Goal: Information Seeking & Learning: Check status

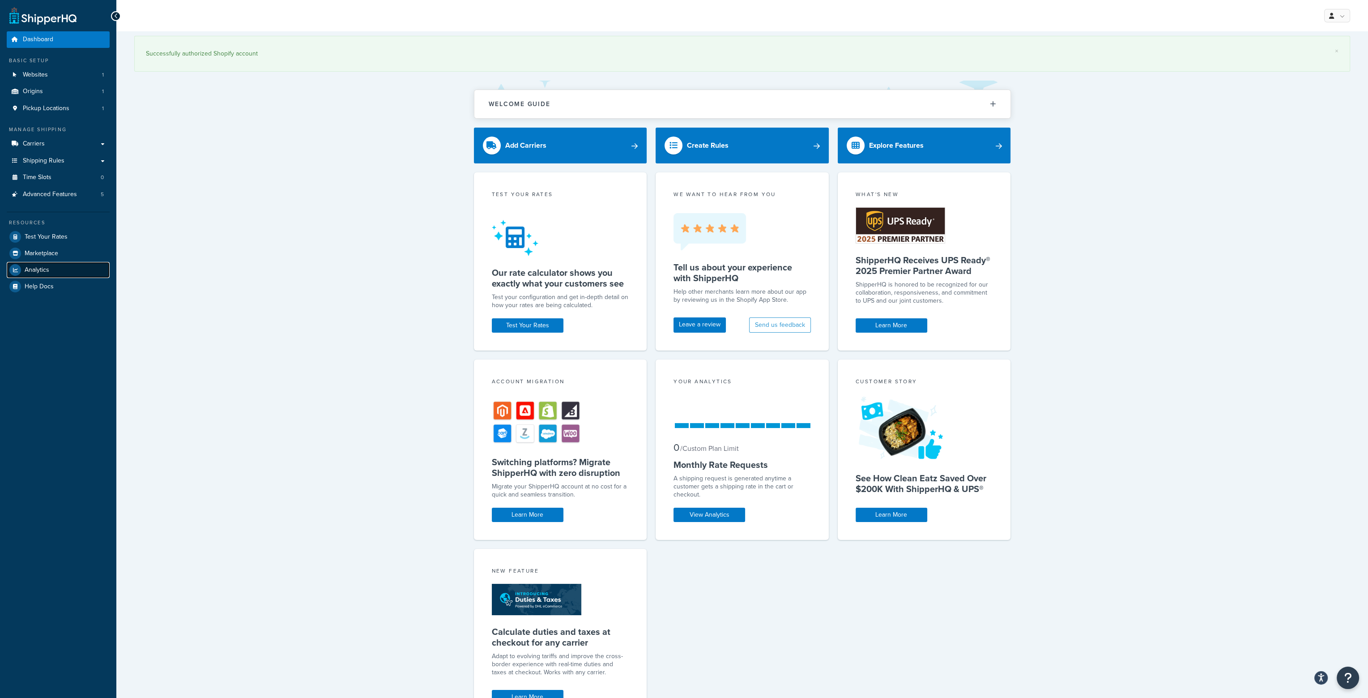
click at [39, 270] on span "Analytics" at bounding box center [37, 270] width 25 height 8
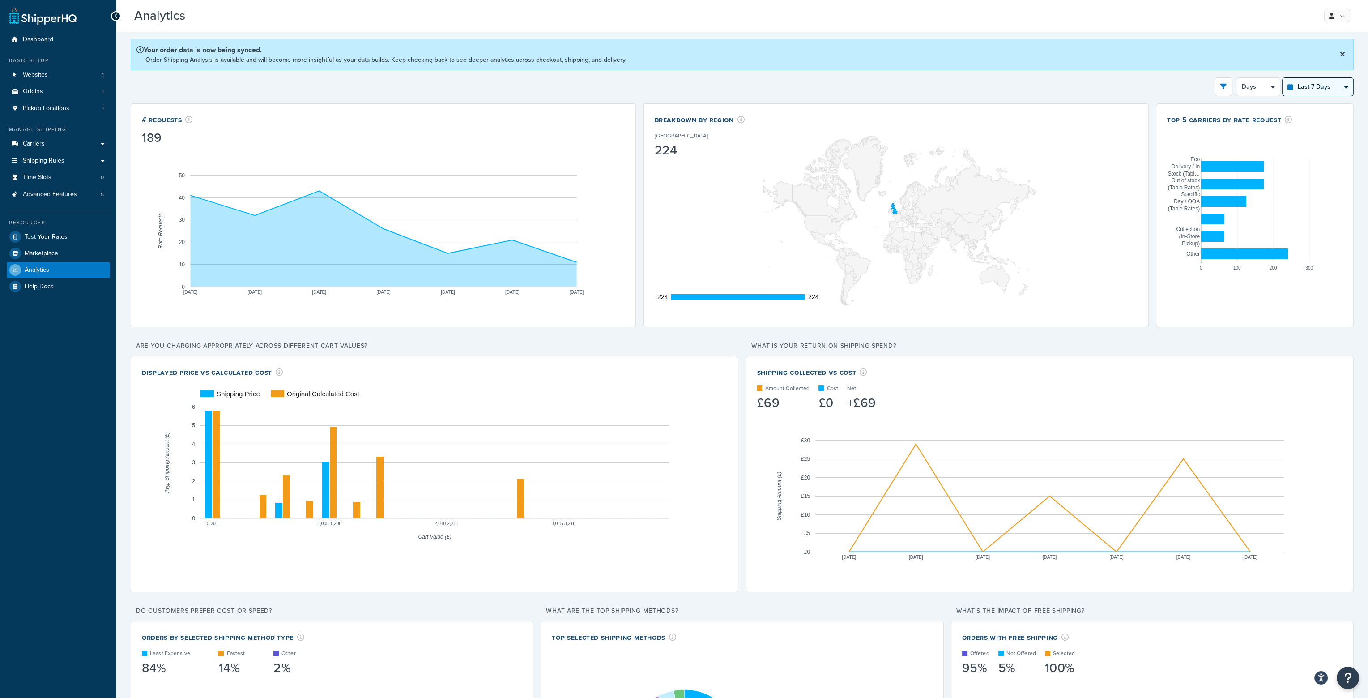
click at [1326, 89] on select "Last 24 Hours Last 7 Days Last 30 Days Last 3 Months Last 6 Months Last 12 Mont…" at bounding box center [1318, 87] width 71 height 18
click at [1282, 90] on div "Filters Website [DOMAIN_NAME] Destination [GEOGRAPHIC_DATA] [GEOGRAPHIC_DATA] […" at bounding box center [742, 86] width 1223 height 19
click at [1262, 87] on select "Days 12 Hours 6 Hours" at bounding box center [1258, 87] width 43 height 18
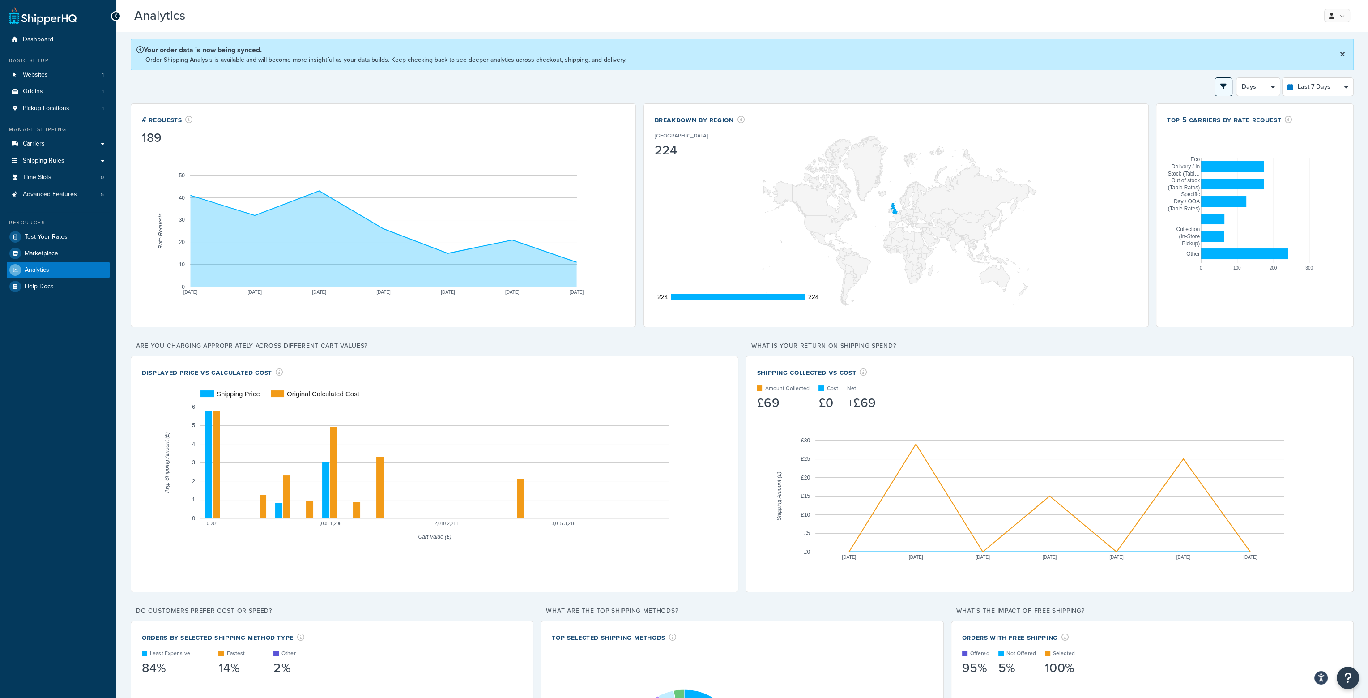
click at [1222, 85] on icon "open filter drawer" at bounding box center [1223, 86] width 6 height 6
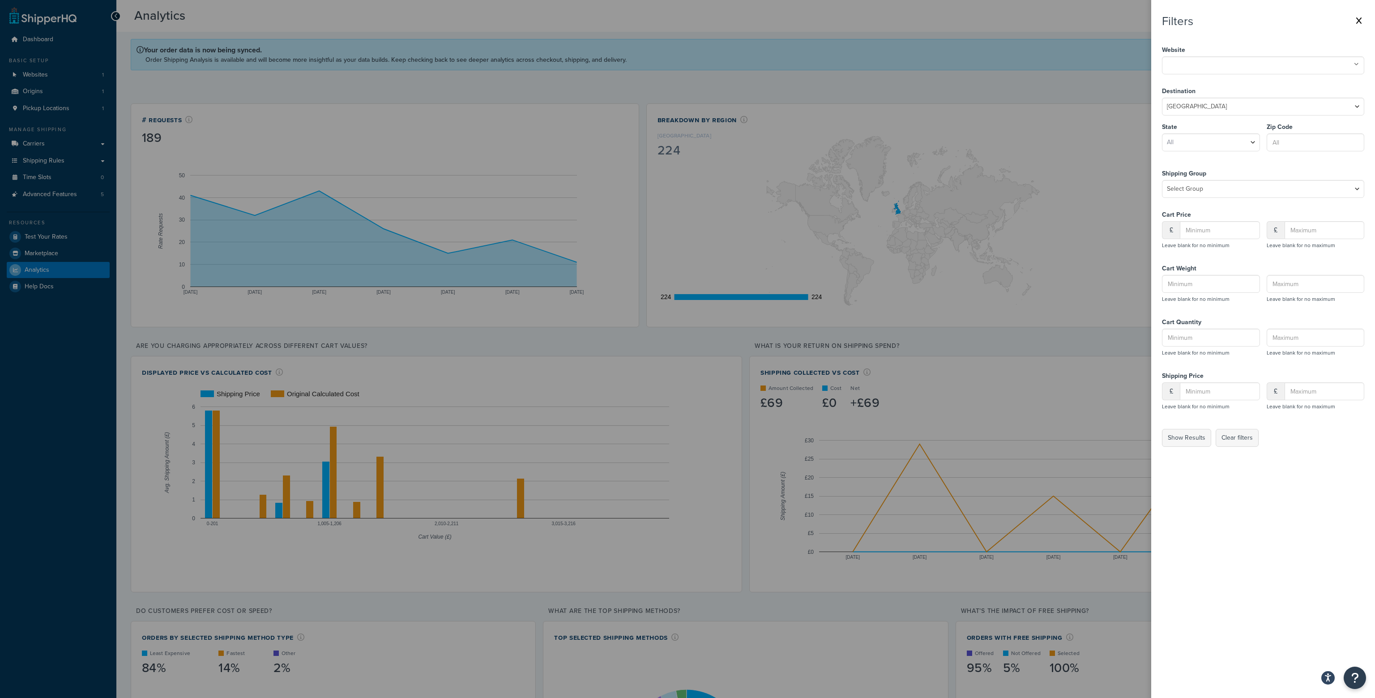
click at [1356, 19] on icon at bounding box center [1358, 20] width 5 height 7
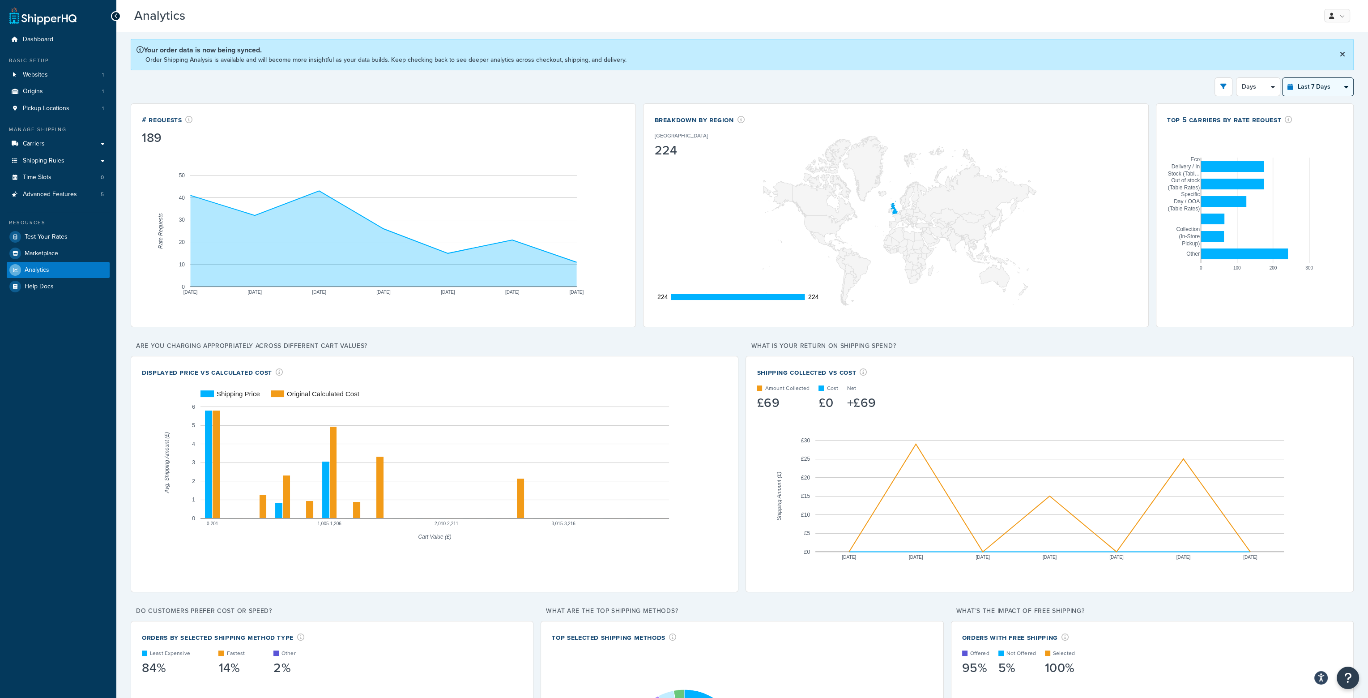
click at [1330, 86] on select "Last 24 Hours Last 7 Days Last 30 Days Last 3 Months Last 6 Months Last 12 Mont…" at bounding box center [1318, 87] width 71 height 18
select select "last_30_days"
click at [1283, 78] on select "Last 24 Hours Last 7 Days Last 30 Days Last 3 Months Last 6 Months Last 12 Mont…" at bounding box center [1318, 87] width 71 height 18
select select "5d"
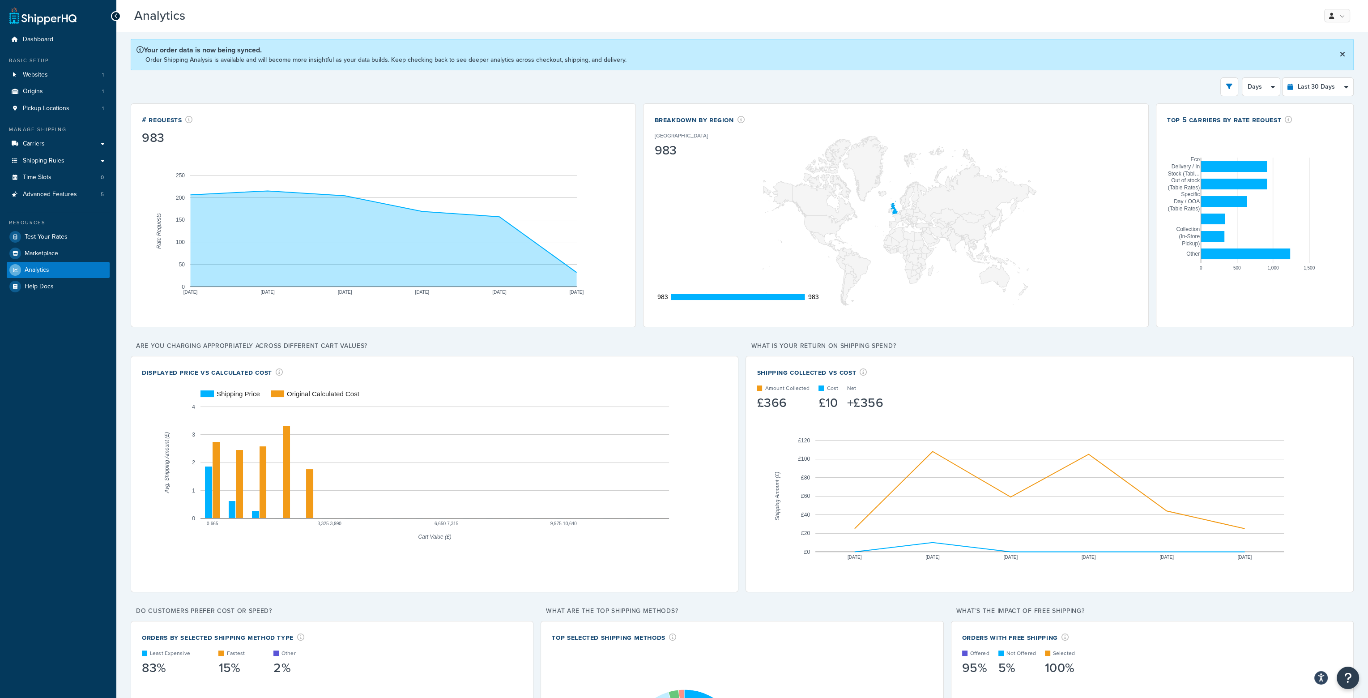
click at [1343, 53] on icon at bounding box center [1342, 54] width 5 height 7
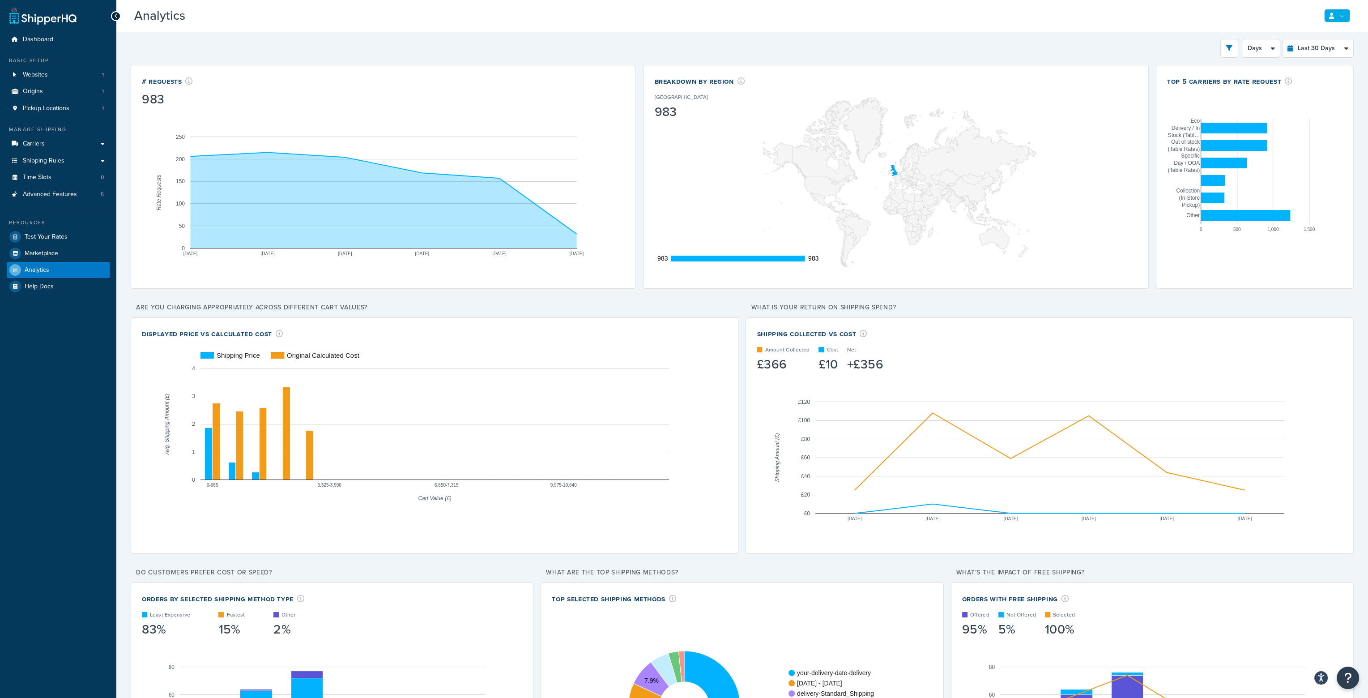
click at [1344, 18] on link at bounding box center [1337, 15] width 26 height 13
click at [1062, 45] on div "Filters Website [DOMAIN_NAME] Destination [GEOGRAPHIC_DATA] [GEOGRAPHIC_DATA] […" at bounding box center [742, 48] width 1223 height 19
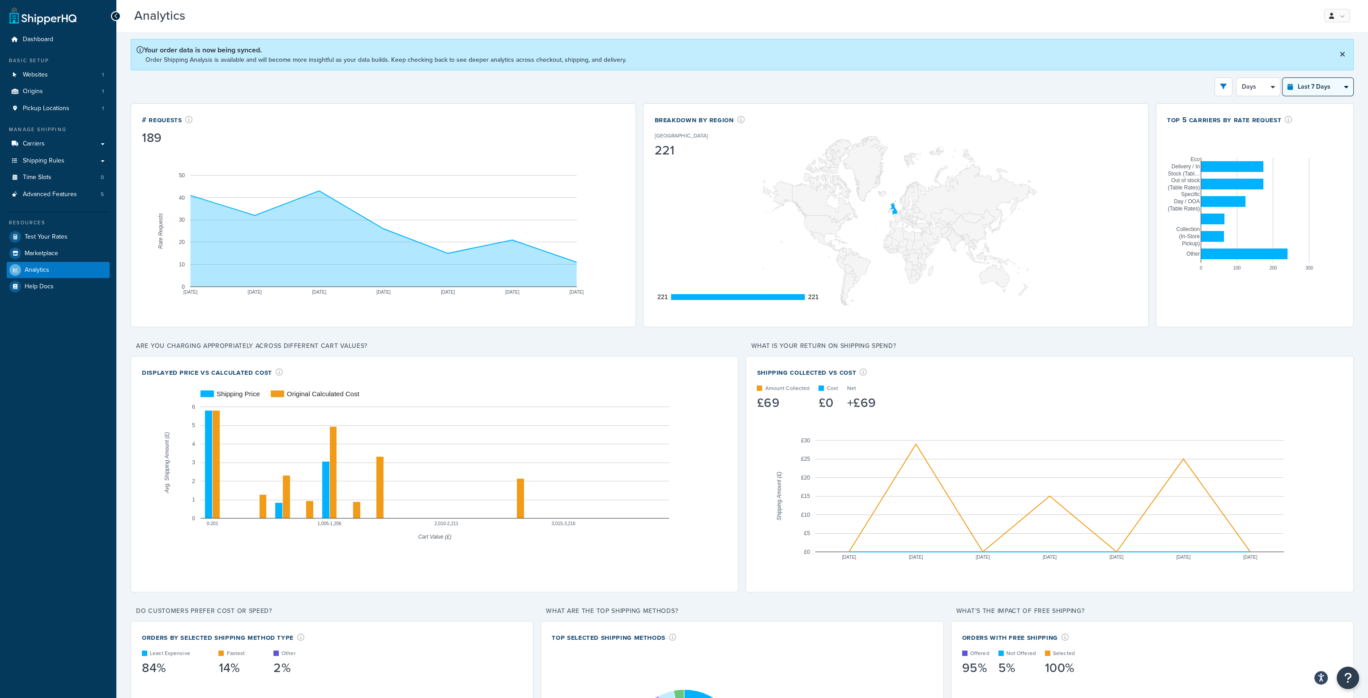
click at [1335, 81] on select "Last 24 Hours Last 7 Days Last 30 Days Last 3 Months Last 6 Months Last 12 Mont…" at bounding box center [1318, 87] width 71 height 18
click at [1345, 58] on icon at bounding box center [1342, 54] width 5 height 7
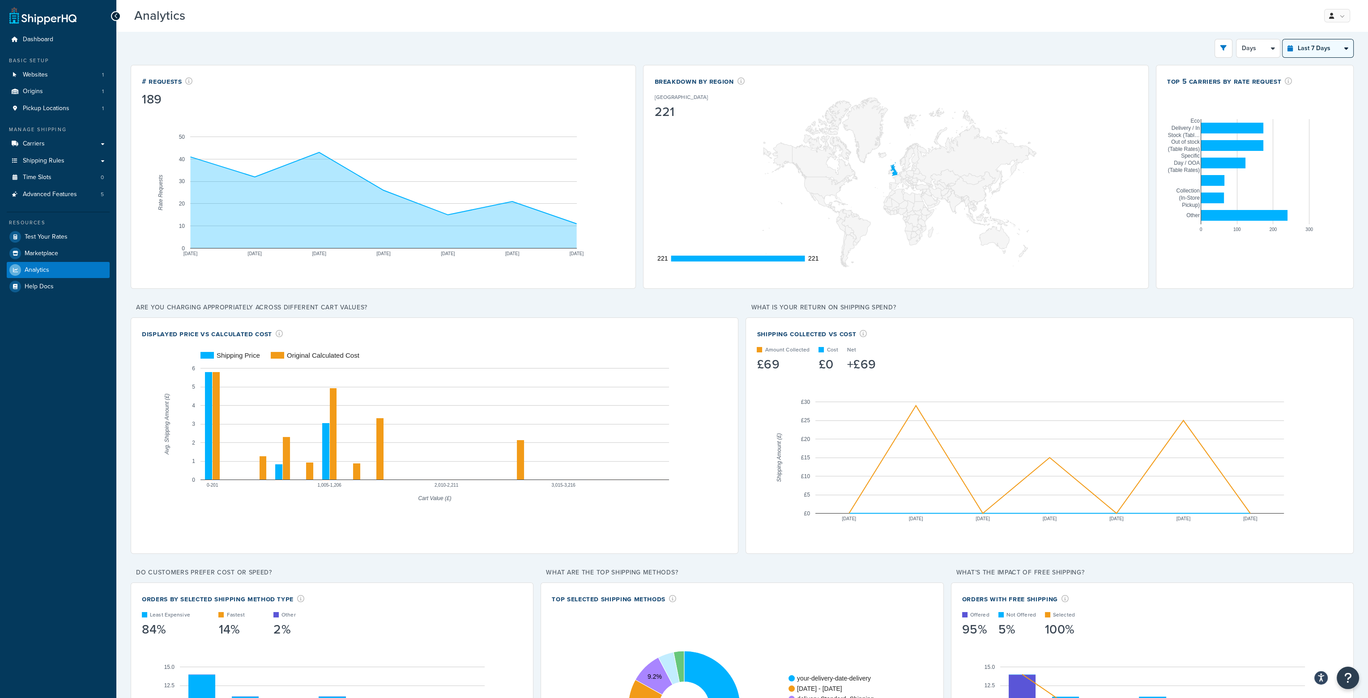
click at [1342, 53] on select "Last 24 Hours Last 7 Days Last 30 Days Last 3 Months Last 6 Months Last 12 Mont…" at bounding box center [1318, 48] width 71 height 18
click at [1277, 52] on select "Days 12 Hours 6 Hours" at bounding box center [1258, 48] width 43 height 18
drag, startPoint x: 1277, startPoint y: 52, endPoint x: 1263, endPoint y: 49, distance: 14.7
click at [1277, 52] on select "Days 12 Hours 6 Hours" at bounding box center [1258, 48] width 43 height 18
click at [1219, 45] on button "open filter drawer" at bounding box center [1224, 48] width 18 height 19
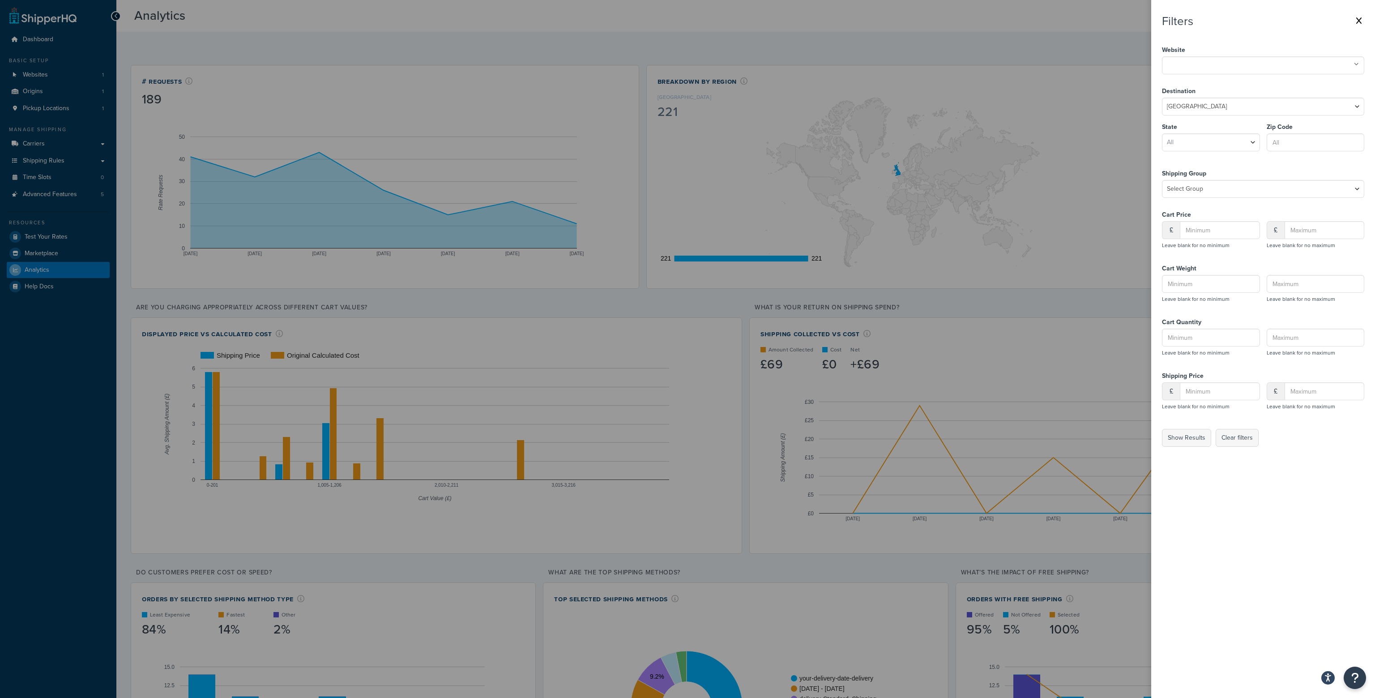
click at [1097, 33] on label at bounding box center [687, 349] width 1375 height 698
click at [0, 0] on input "checkbox" at bounding box center [0, 0] width 0 height 0
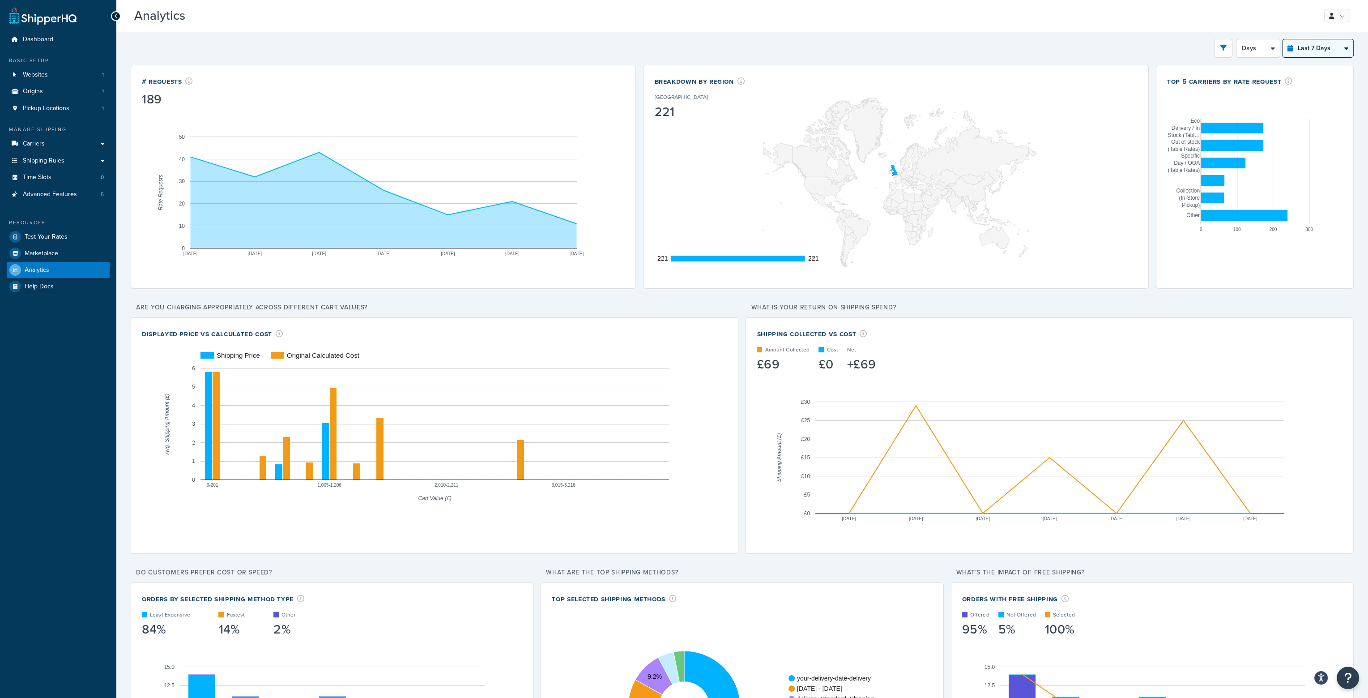
click at [1328, 51] on select "Last 24 Hours Last 7 Days Last 30 Days Last 3 Months Last 6 Months Last 12 Mont…" at bounding box center [1318, 48] width 71 height 18
select select "last_year"
click at [1283, 39] on select "Last 24 Hours Last 7 Days Last 30 Days Last 3 Months Last 6 Months Last 12 Mont…" at bounding box center [1318, 48] width 71 height 18
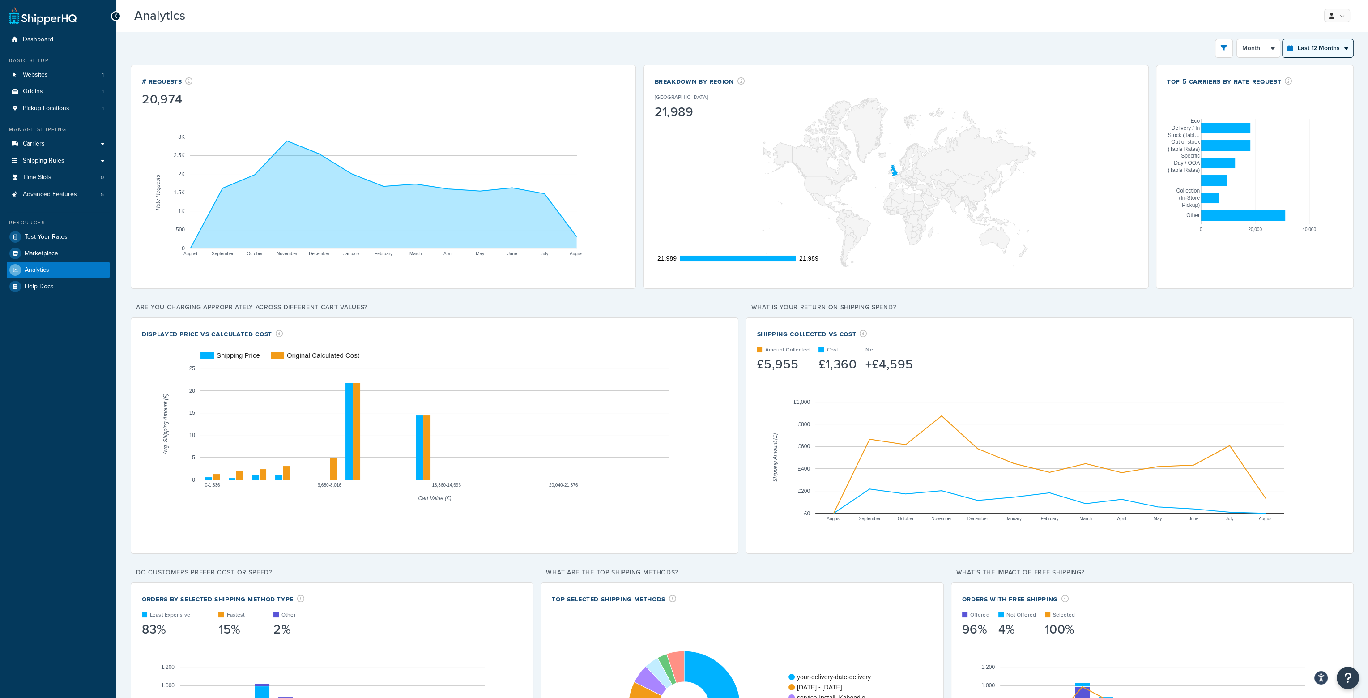
click at [1322, 47] on select "Last 24 Hours Last 7 Days Last 30 Days Last 3 Months Last 6 Months Last 12 Mont…" at bounding box center [1318, 48] width 71 height 18
click at [1295, 50] on select "Last 24 Hours Last 7 Days Last 30 Days Last 3 Months Last 6 Months Last 12 Mont…" at bounding box center [1318, 48] width 71 height 18
click at [1291, 46] on select "Last 24 Hours Last 7 Days Last 30 Days Last 3 Months Last 6 Months Last 12 Mont…" at bounding box center [1318, 48] width 71 height 18
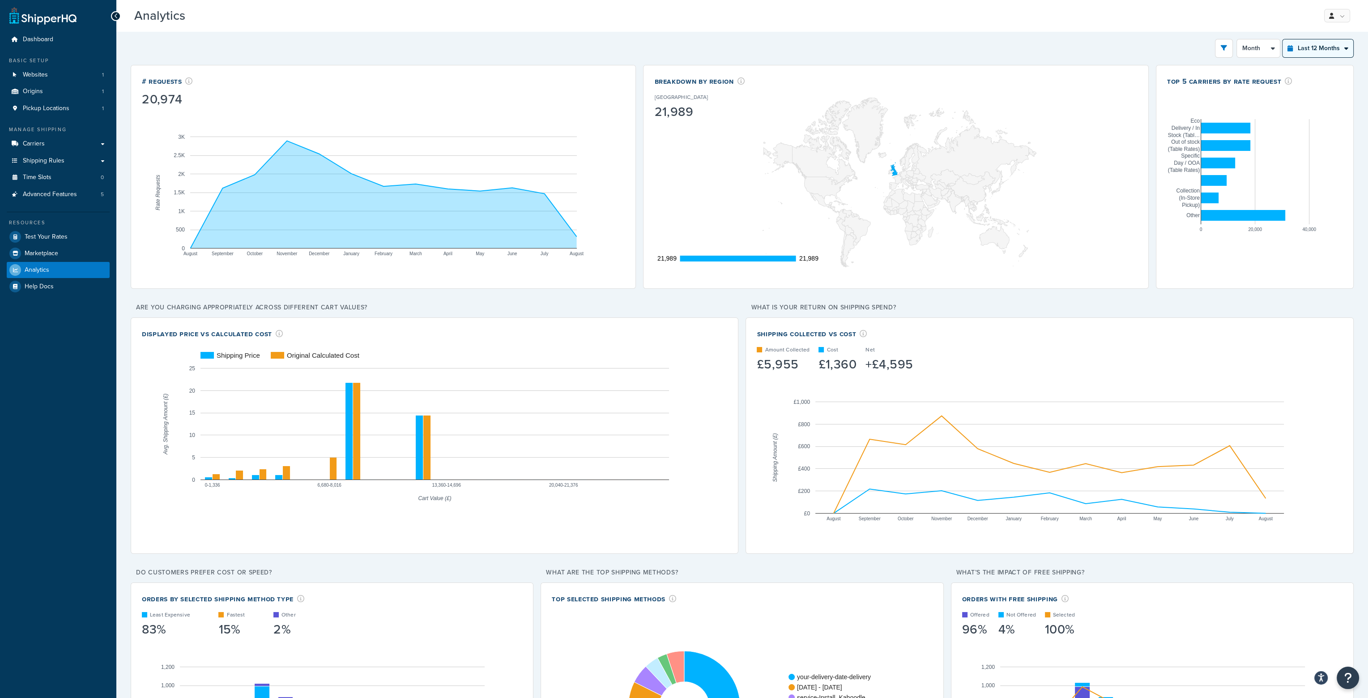
click at [1291, 46] on select "Last 24 Hours Last 7 Days Last 30 Days Last 3 Months Last 6 Months Last 12 Mont…" at bounding box center [1318, 48] width 71 height 18
click at [1271, 44] on select "Month 2 Weeks" at bounding box center [1258, 48] width 43 height 18
select select "2w"
click at [1238, 39] on select "Month 2 Weeks" at bounding box center [1258, 48] width 43 height 18
